Goal: Find specific page/section: Find specific page/section

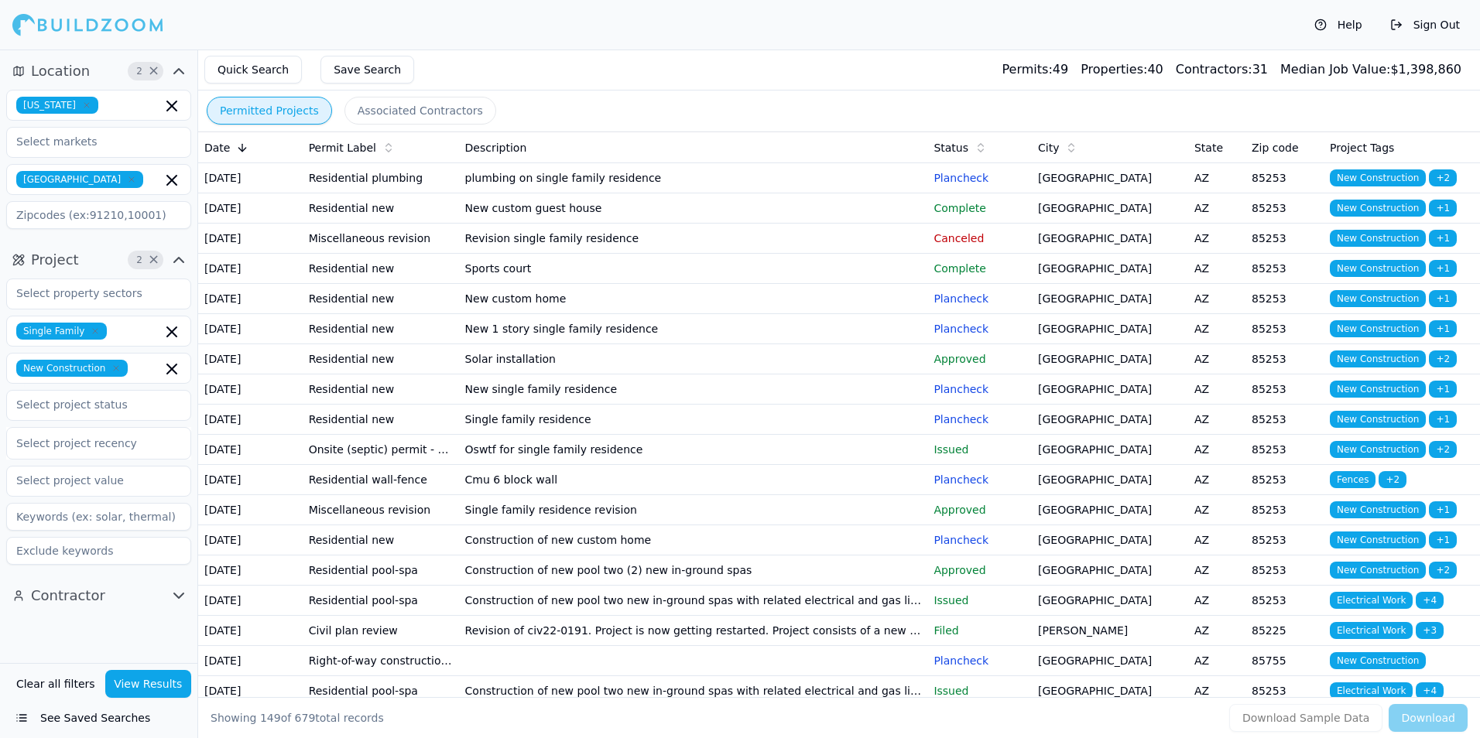
scroll to position [4954, 0]
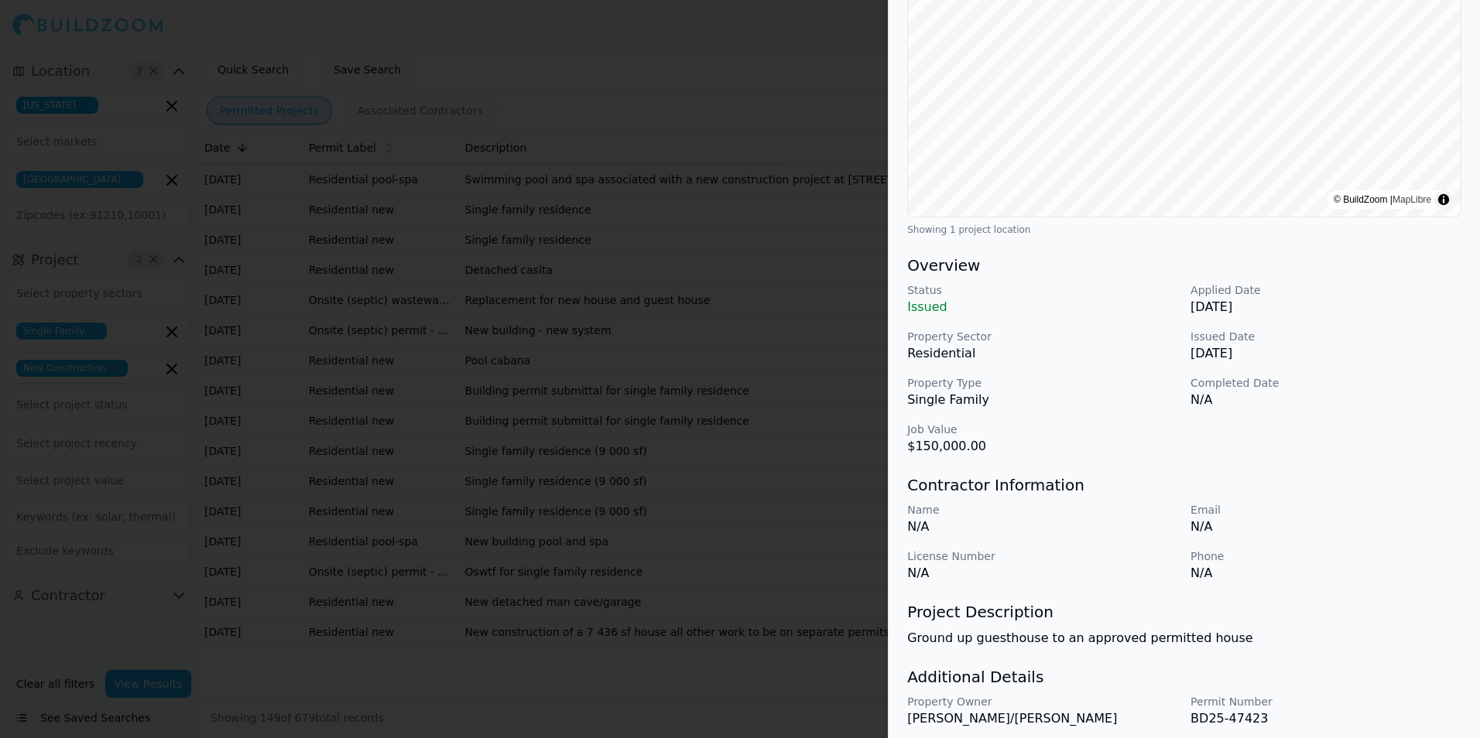
scroll to position [0, 0]
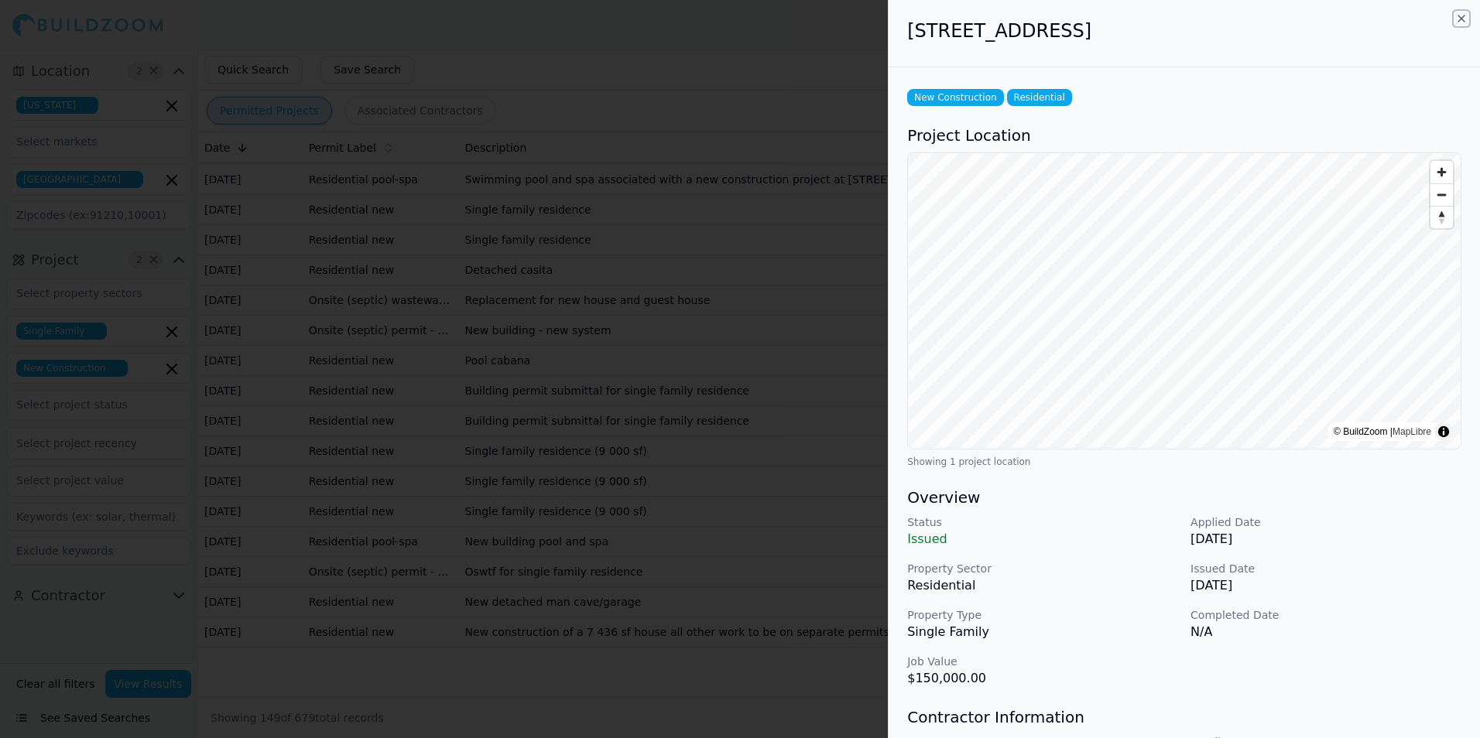
click at [1462, 15] on icon "button" at bounding box center [1461, 18] width 12 height 12
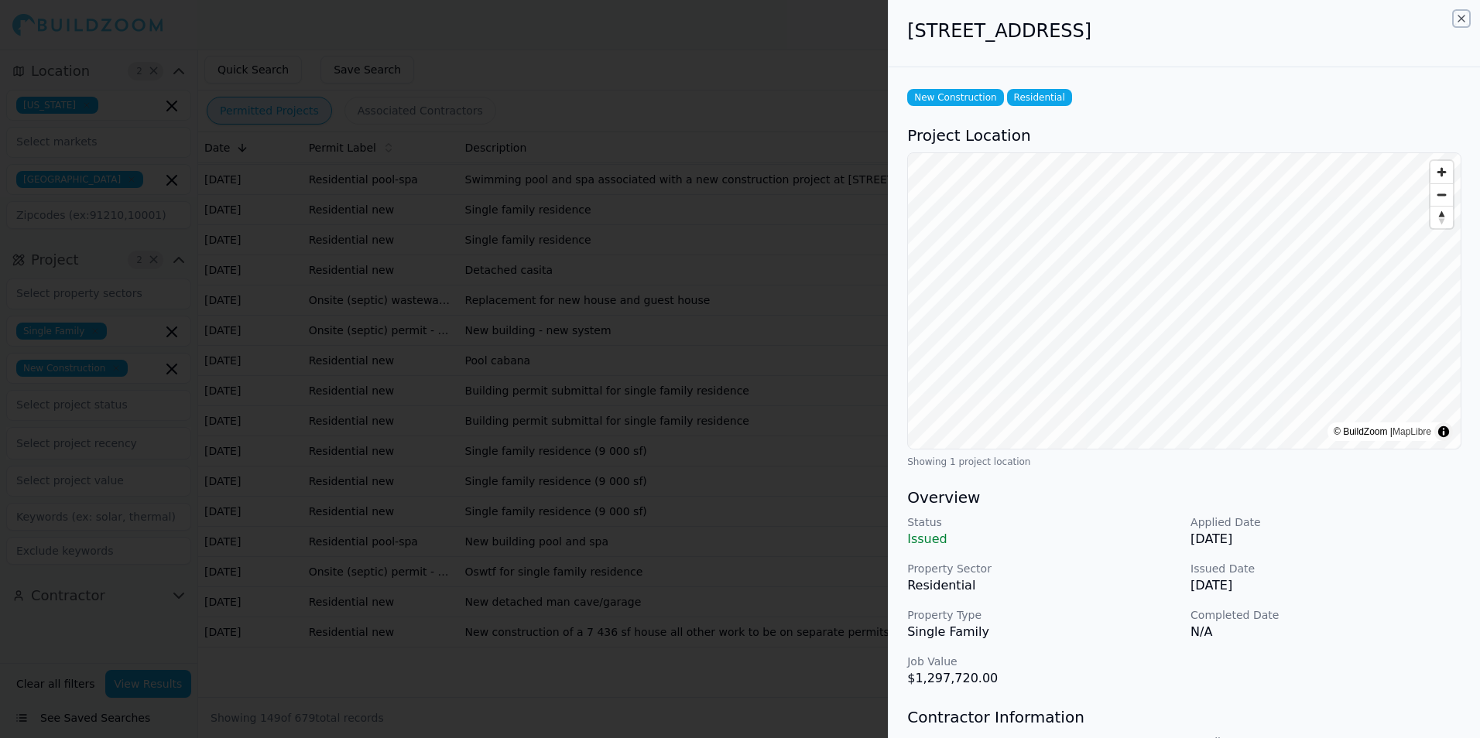
click at [1462, 15] on icon "button" at bounding box center [1461, 18] width 12 height 12
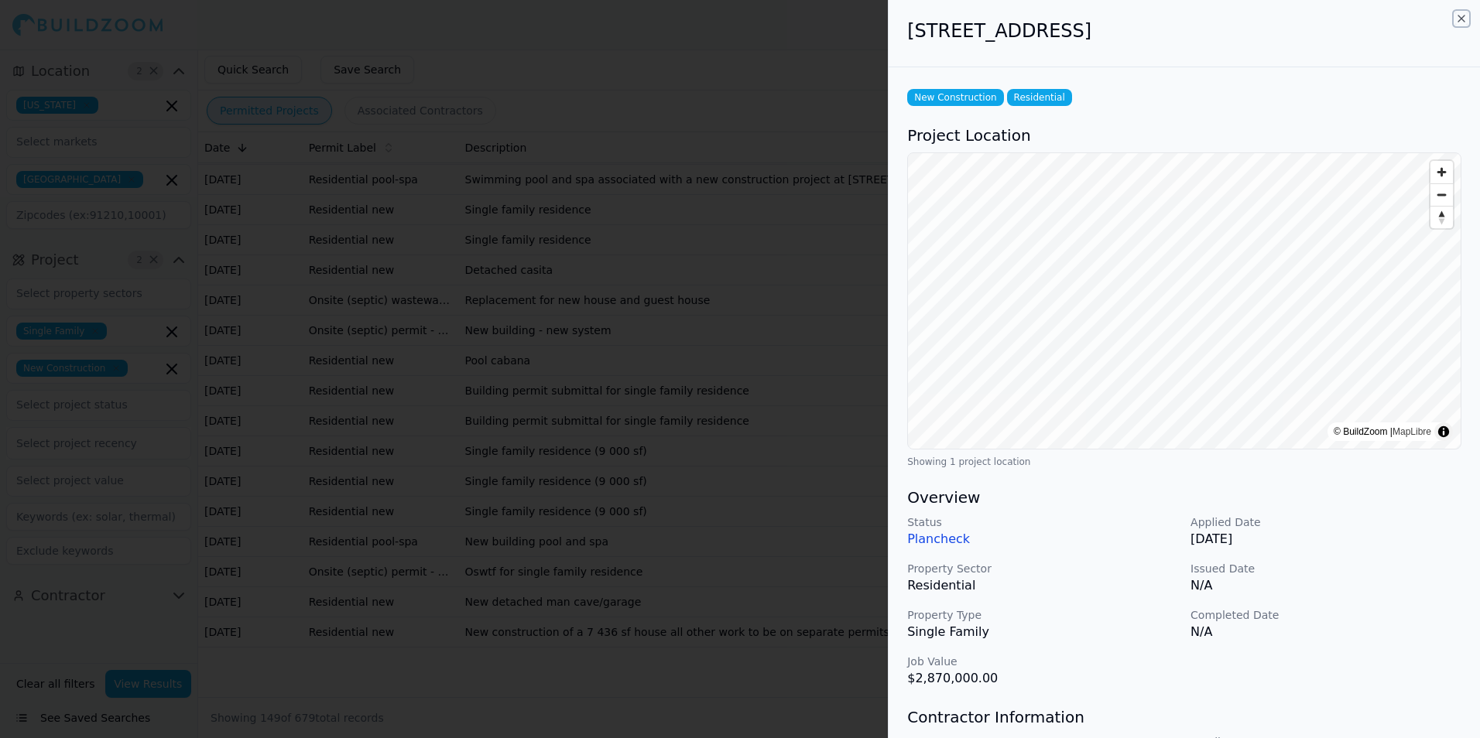
drag, startPoint x: 1459, startPoint y: 19, endPoint x: 1444, endPoint y: 48, distance: 32.2
click at [1460, 19] on icon "button" at bounding box center [1461, 18] width 12 height 12
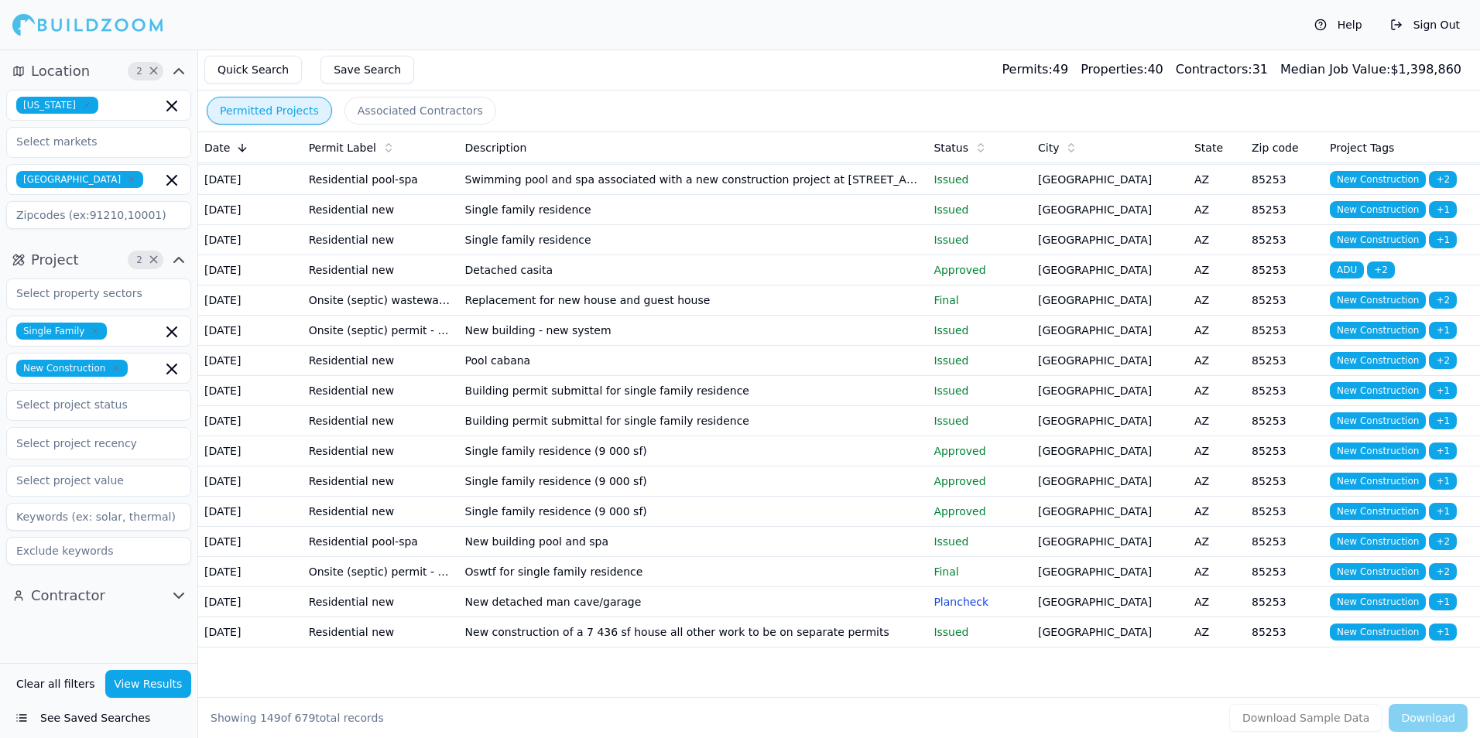
click at [1183, 44] on td "Paradise Valley" at bounding box center [1110, 29] width 156 height 30
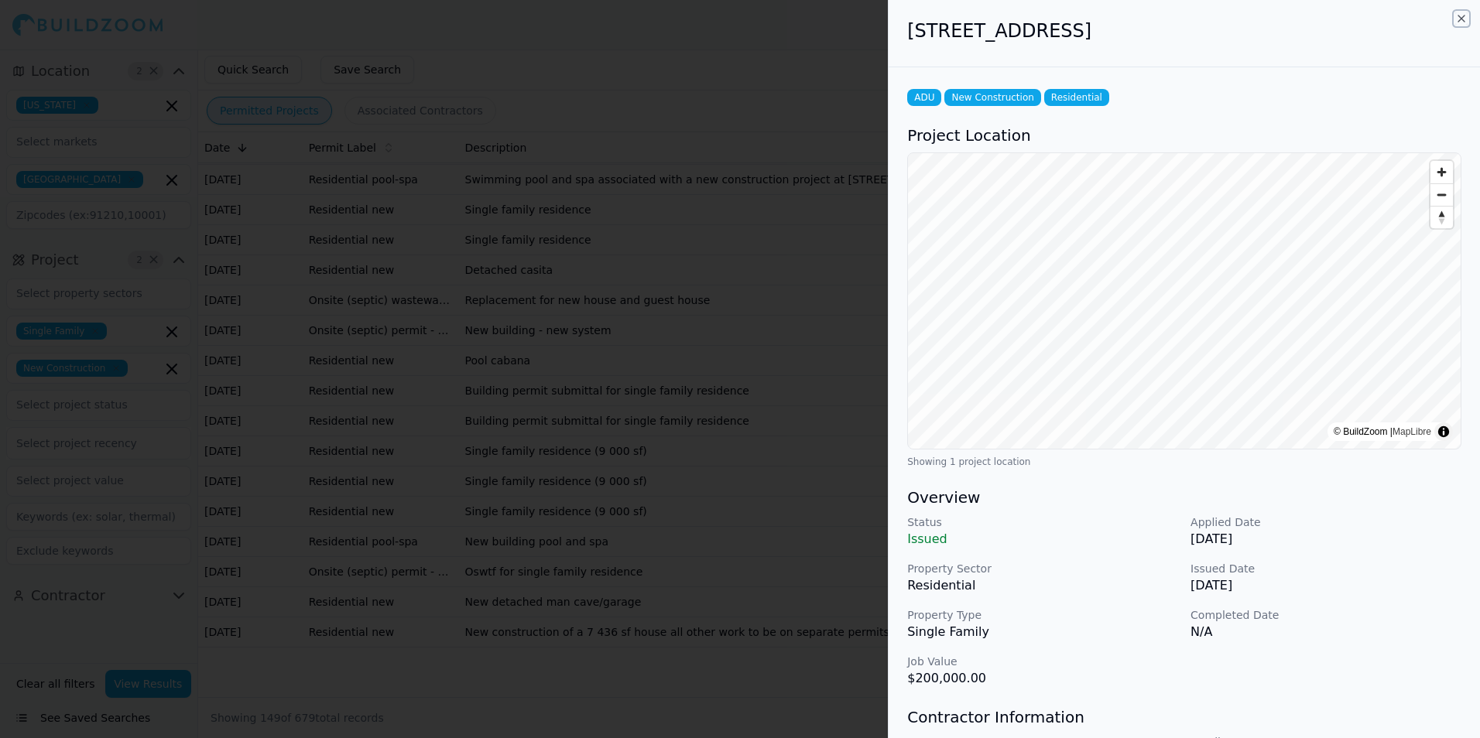
click at [1460, 18] on icon "button" at bounding box center [1461, 18] width 12 height 12
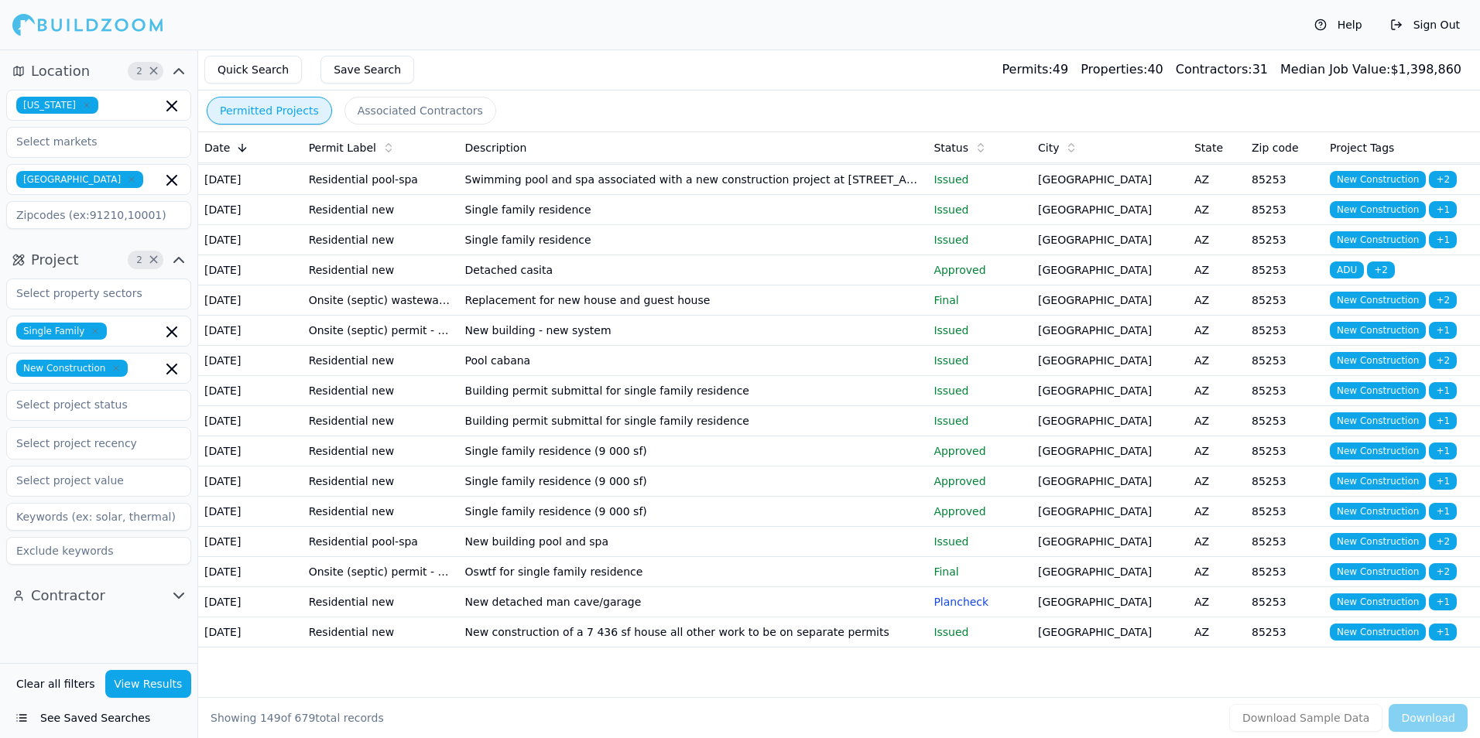
click at [1095, 74] on td "Paradise Valley" at bounding box center [1110, 59] width 156 height 30
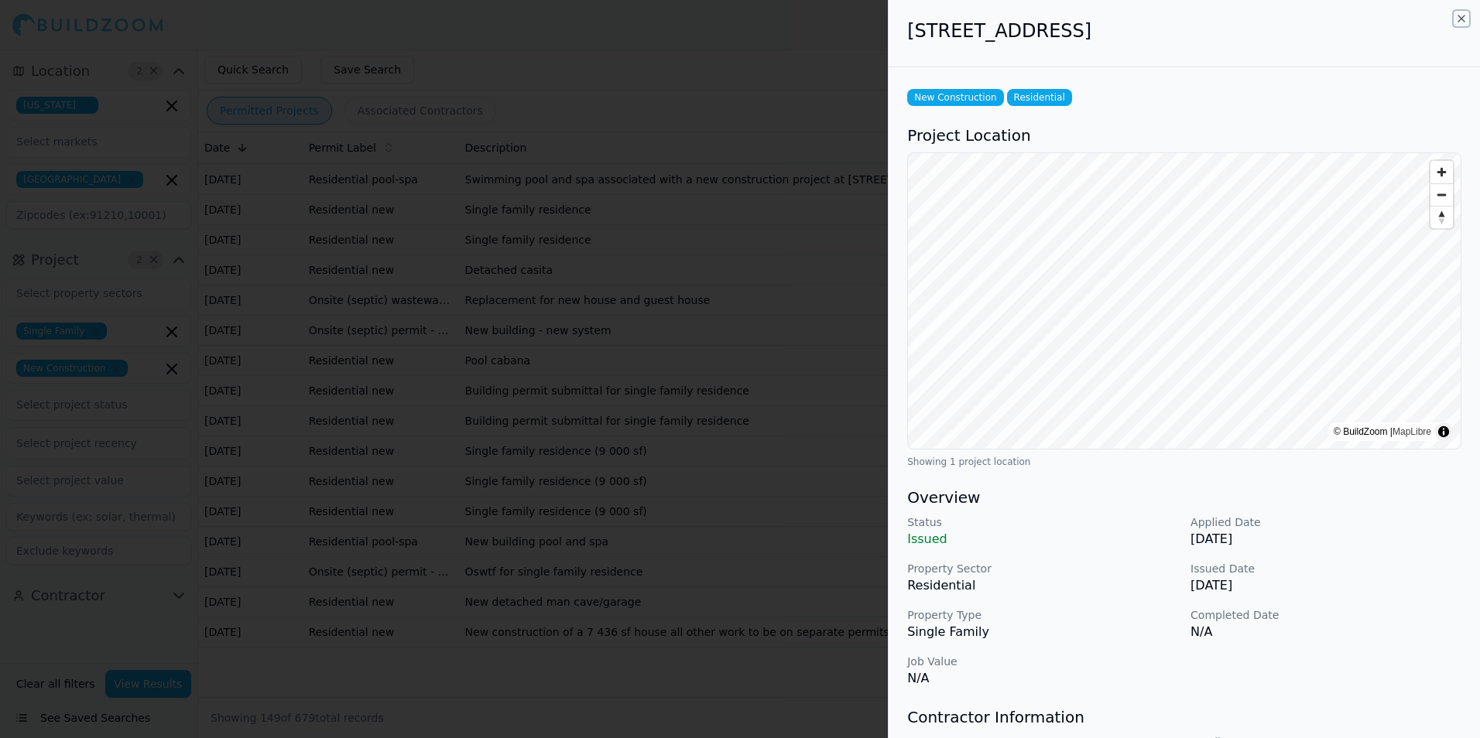
click at [1460, 18] on icon "button" at bounding box center [1461, 18] width 12 height 12
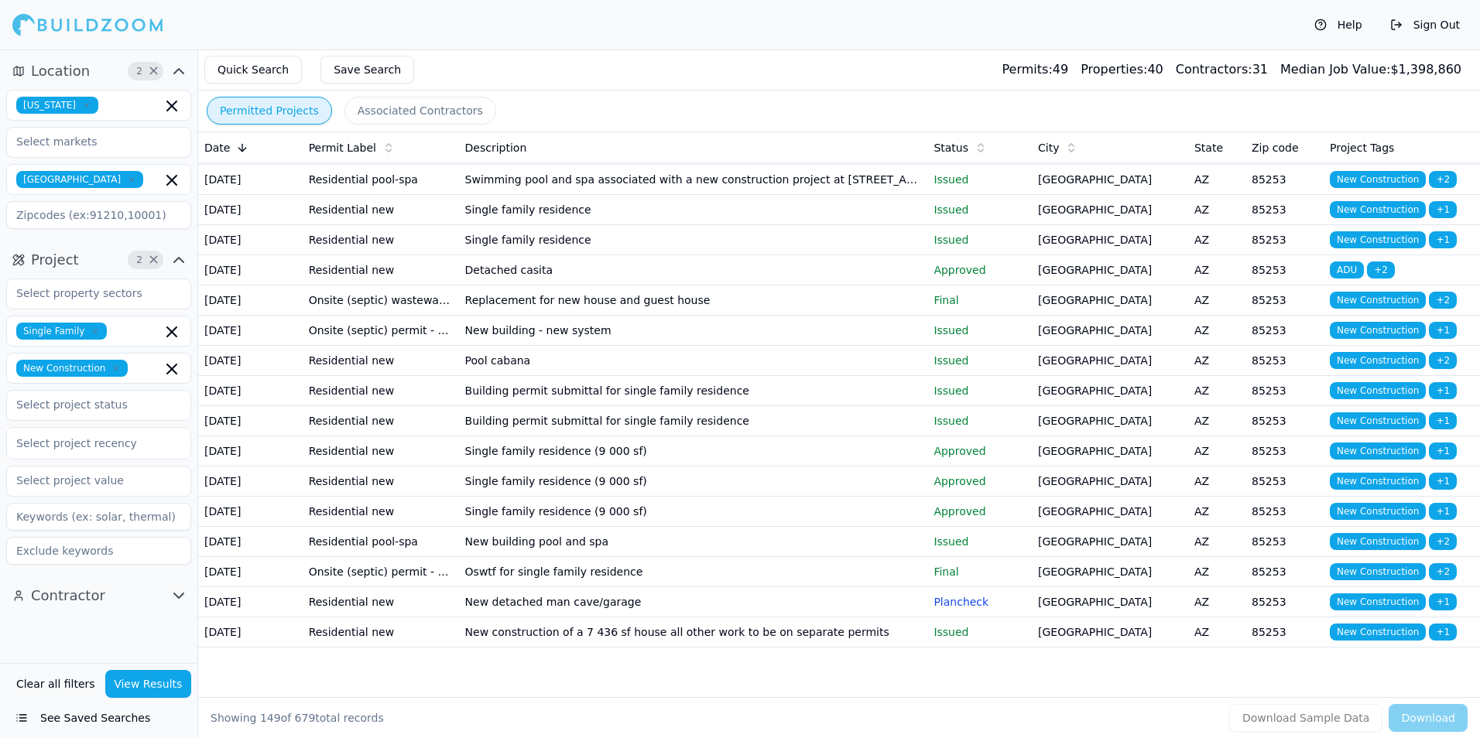
click at [1066, 104] on td "Paradise Valley" at bounding box center [1110, 89] width 156 height 30
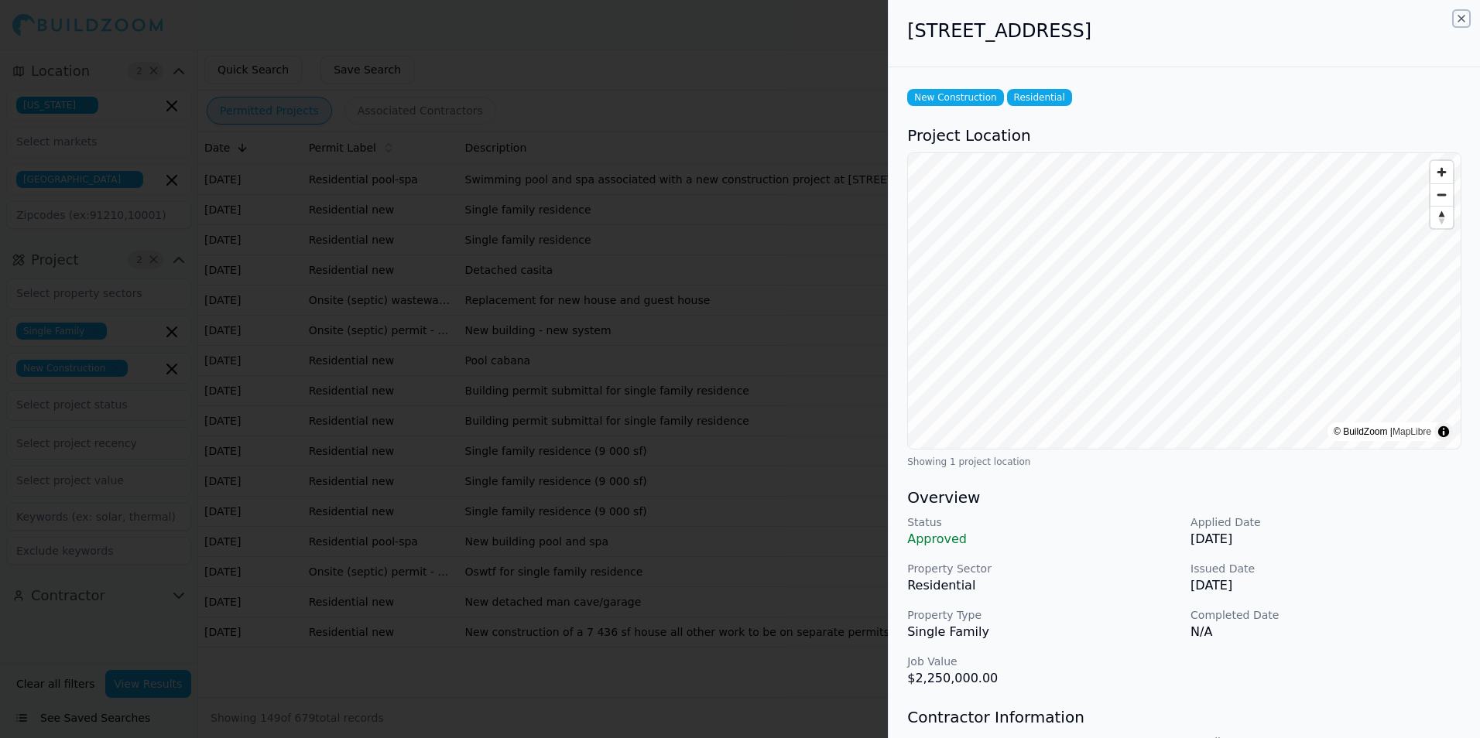
click at [1461, 17] on icon "button" at bounding box center [1461, 18] width 12 height 12
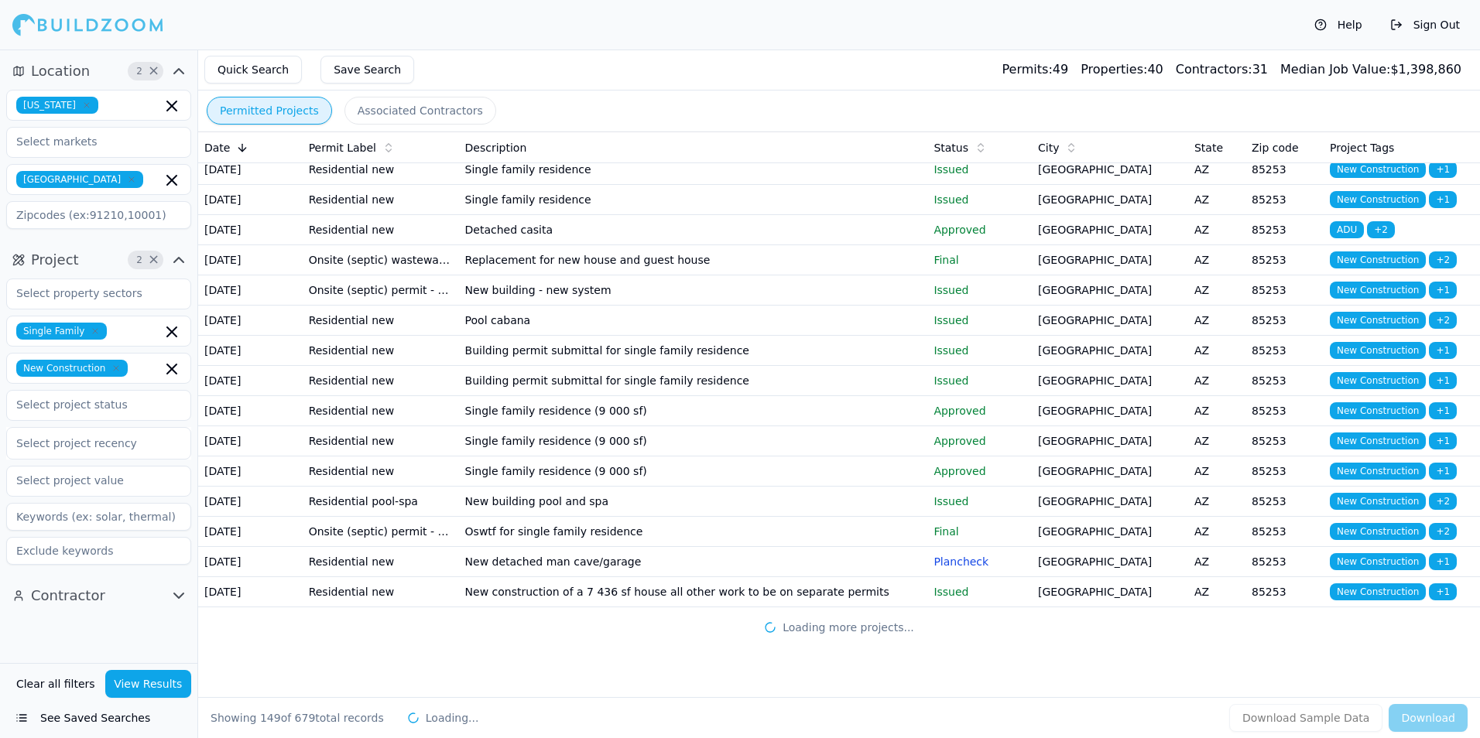
scroll to position [5031, 0]
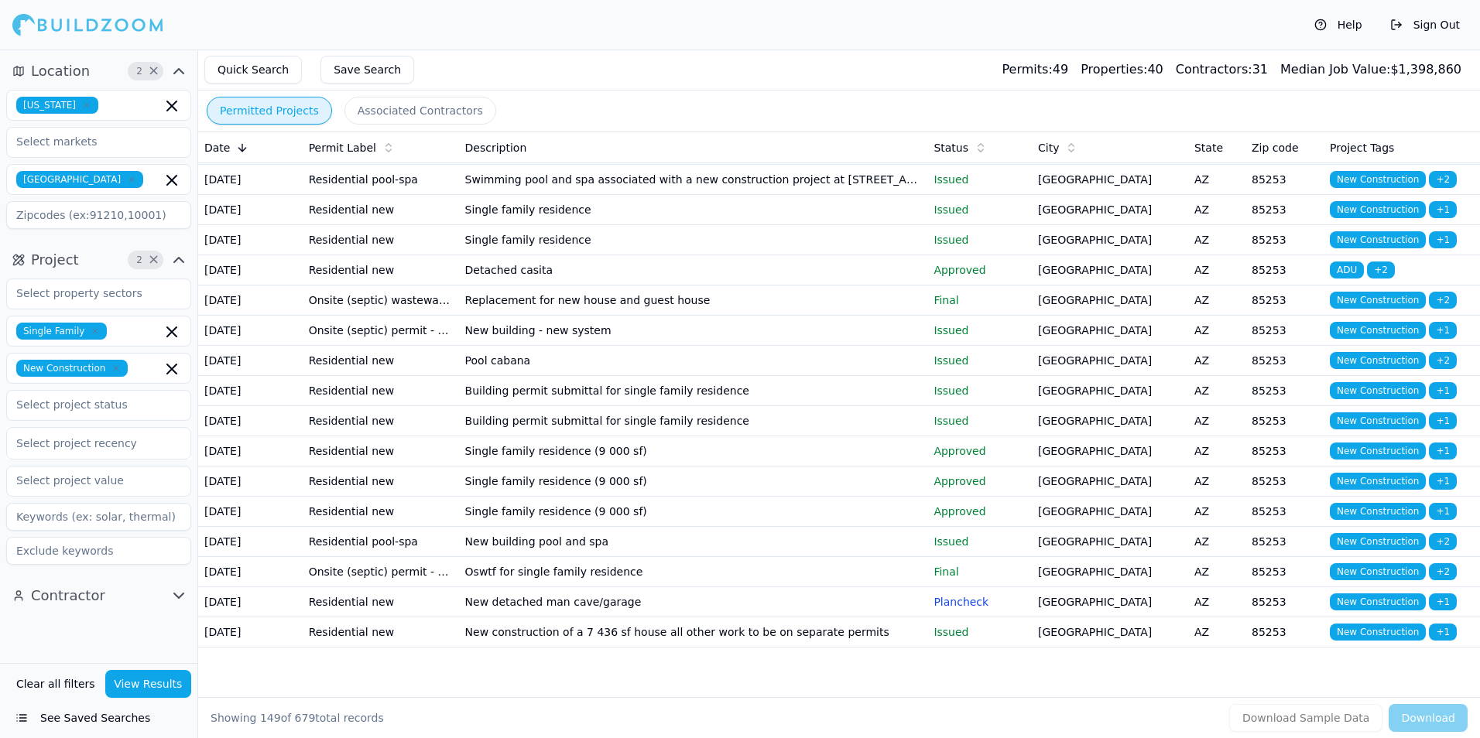
click at [1233, 135] on td "AZ" at bounding box center [1216, 119] width 57 height 30
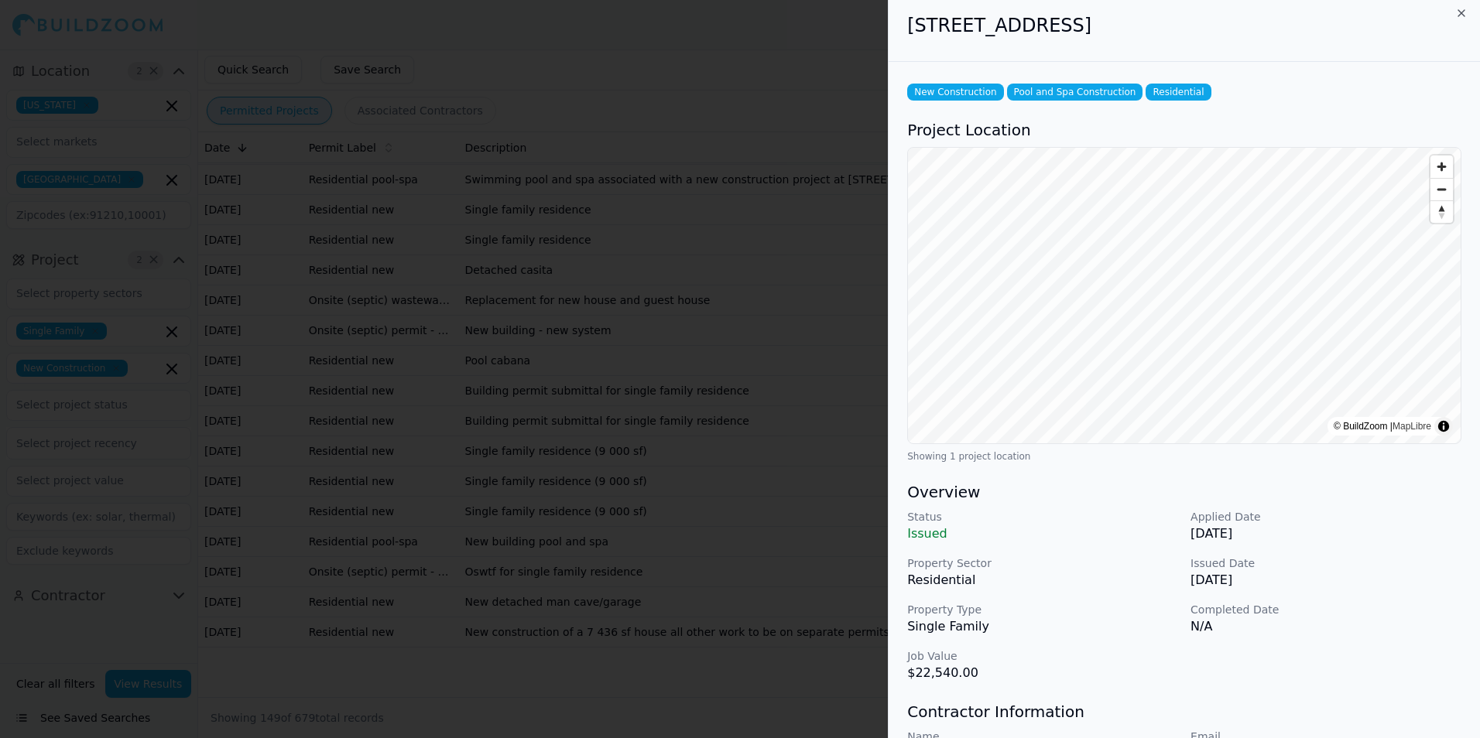
scroll to position [0, 0]
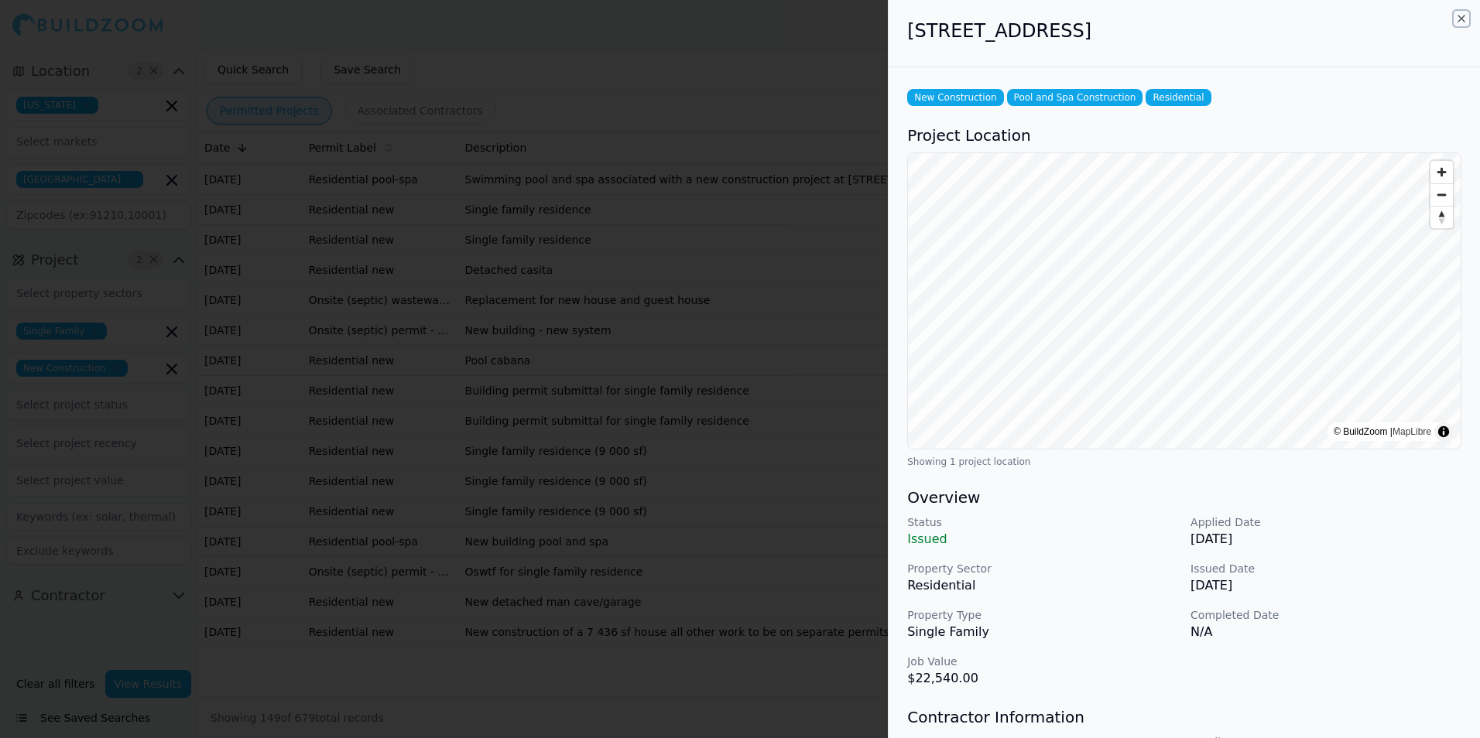
click at [1460, 18] on icon "button" at bounding box center [1461, 18] width 12 height 12
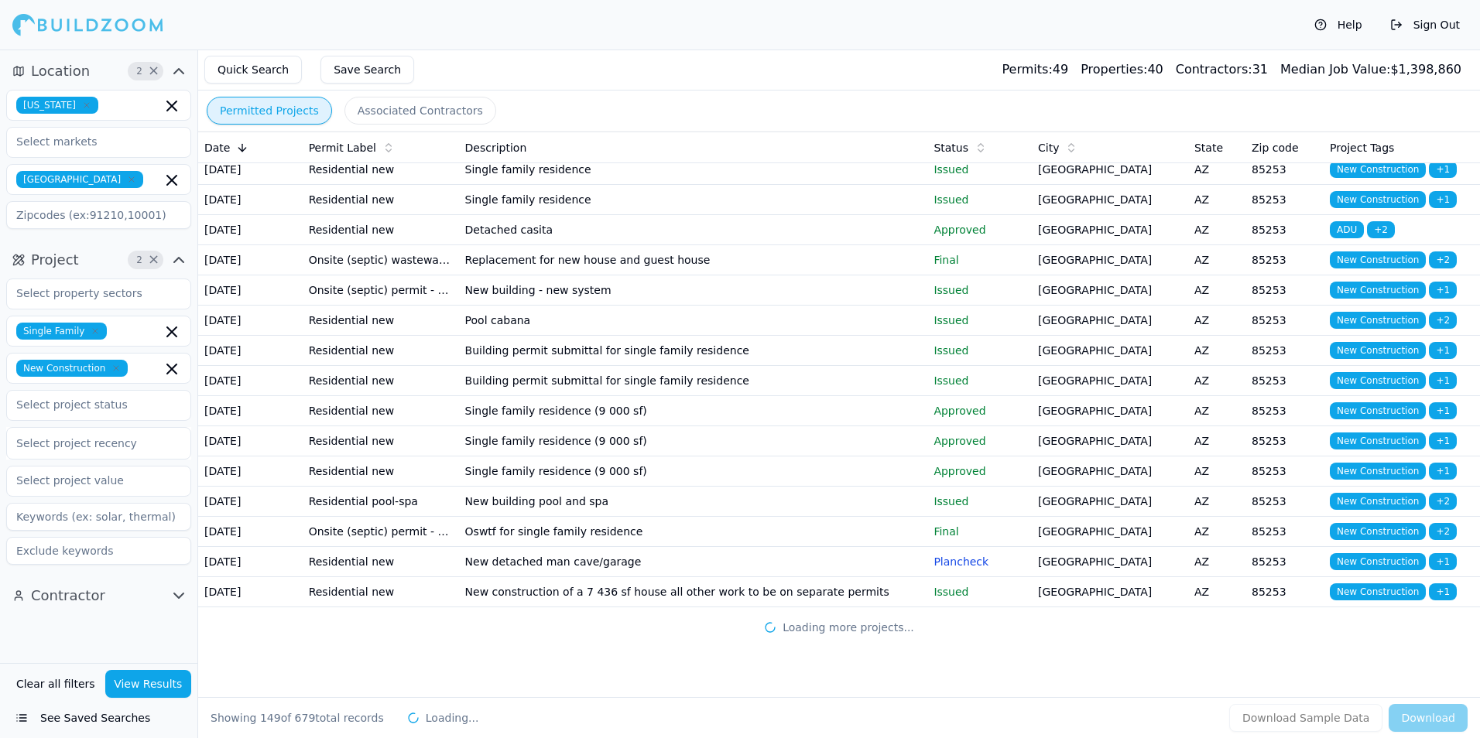
scroll to position [5186, 0]
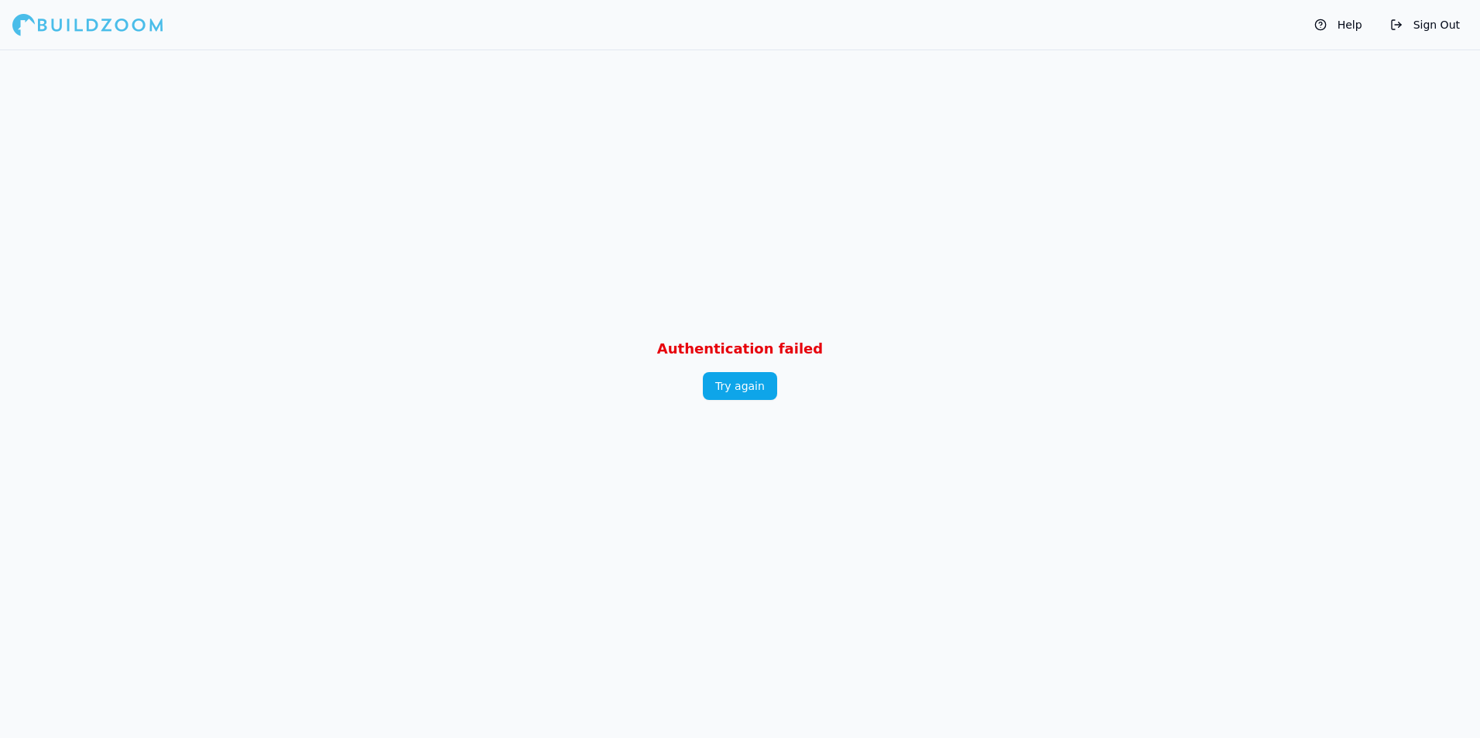
click at [740, 384] on button "Try again" at bounding box center [740, 386] width 74 height 28
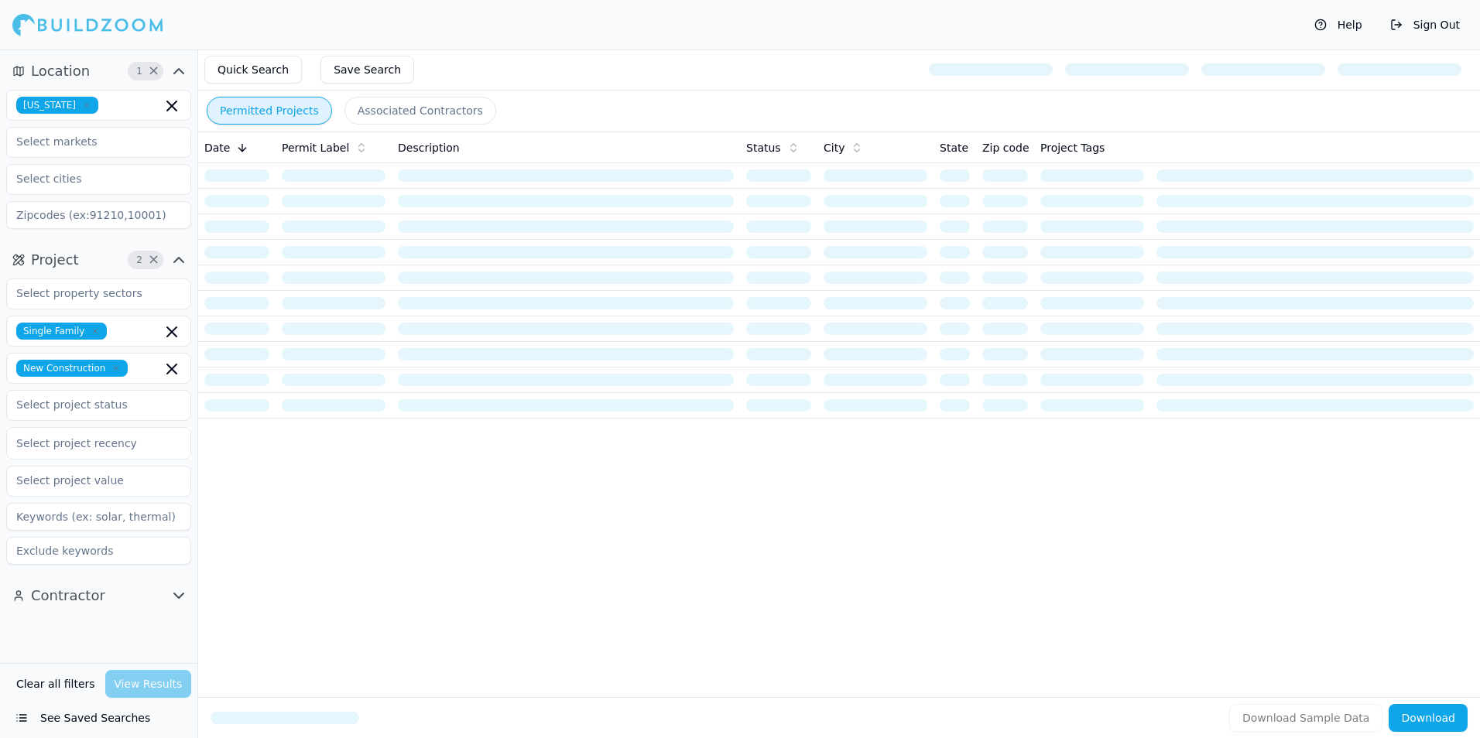
click at [84, 104] on icon "button" at bounding box center [86, 105] width 5 height 5
drag, startPoint x: 60, startPoint y: 177, endPoint x: 90, endPoint y: 197, distance: 35.6
click at [62, 177] on input "text" at bounding box center [89, 179] width 164 height 28
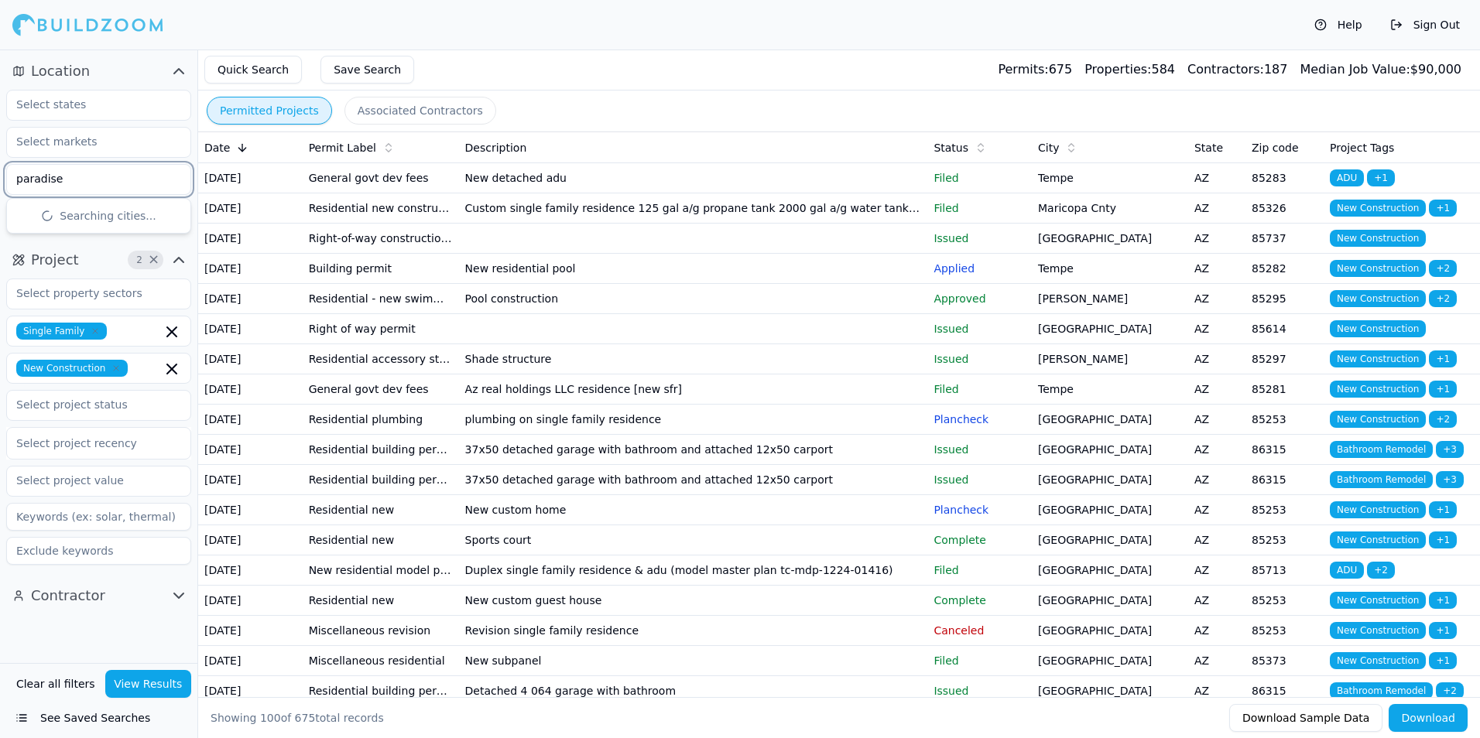
type input "paradise"
click at [79, 220] on div "Paradise Valley, AZ" at bounding box center [98, 222] width 177 height 40
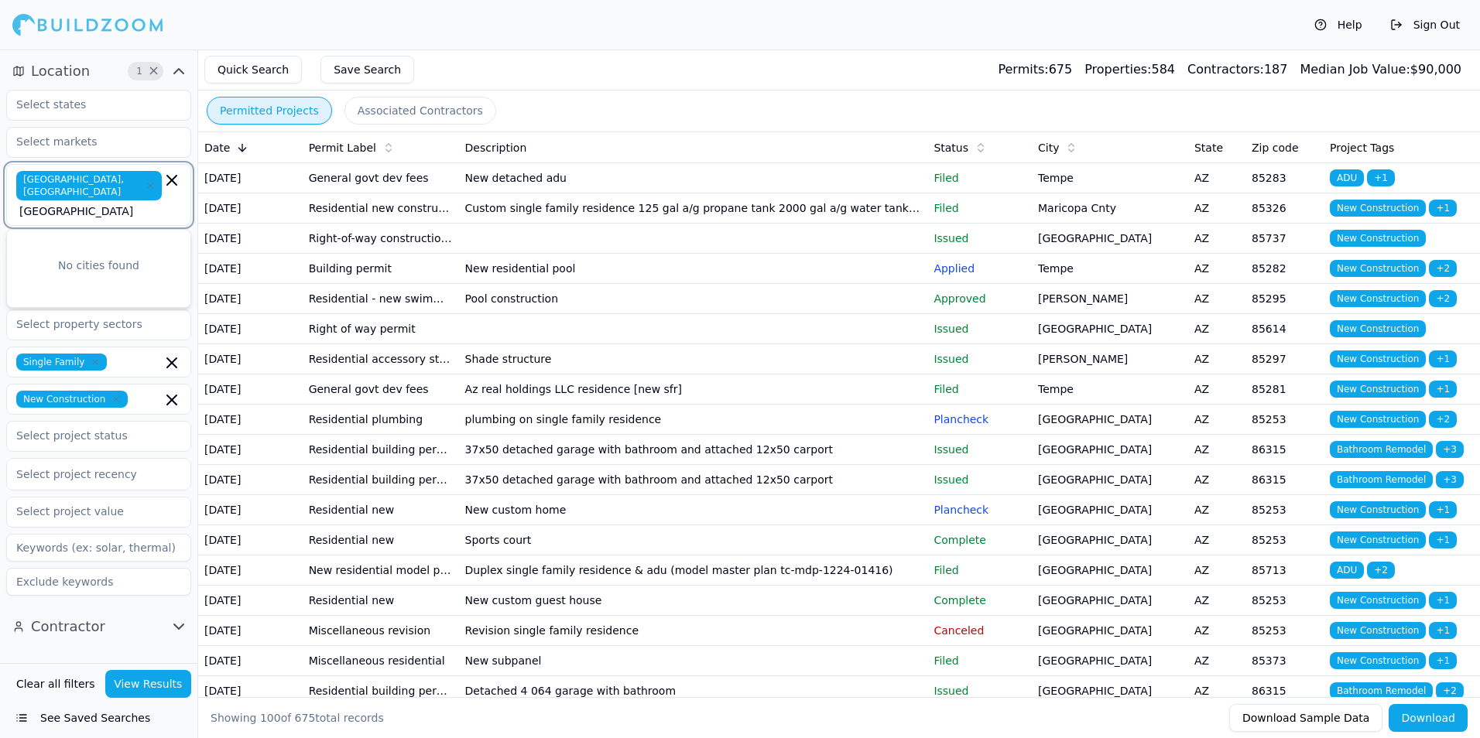
type input "paradise valley"
click at [236, 22] on div "Help Sign Out" at bounding box center [740, 25] width 1480 height 50
click at [158, 688] on button "View Results" at bounding box center [148, 684] width 87 height 28
